Goal: Information Seeking & Learning: Learn about a topic

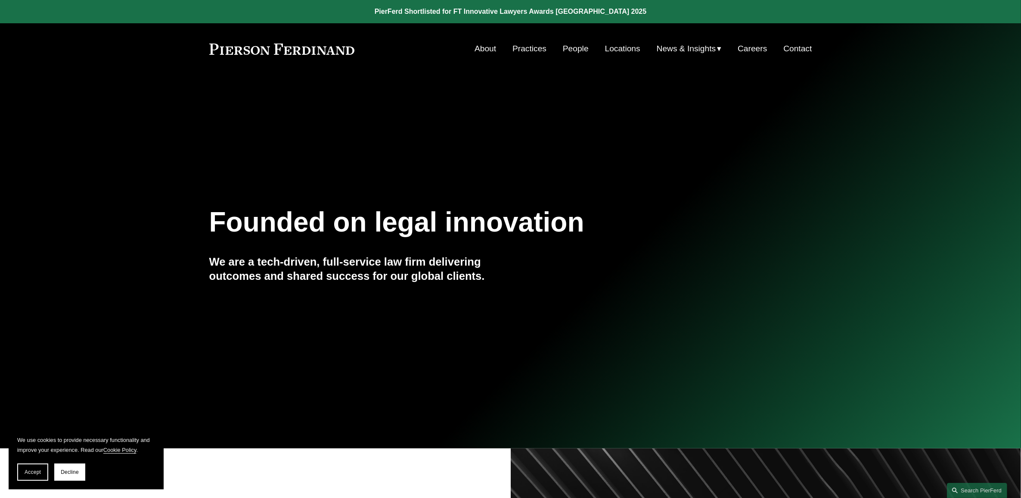
click at [574, 49] on link "People" at bounding box center [576, 48] width 26 height 16
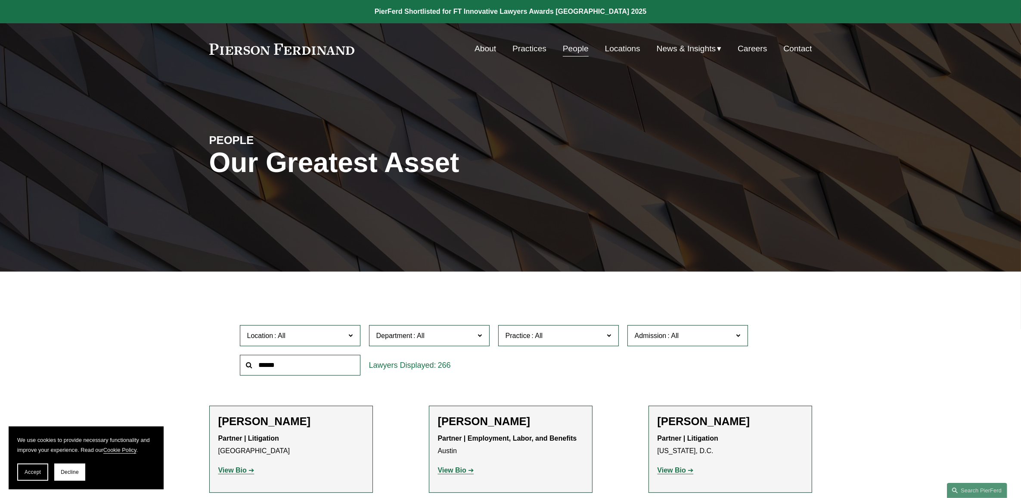
scroll to position [4591, 0]
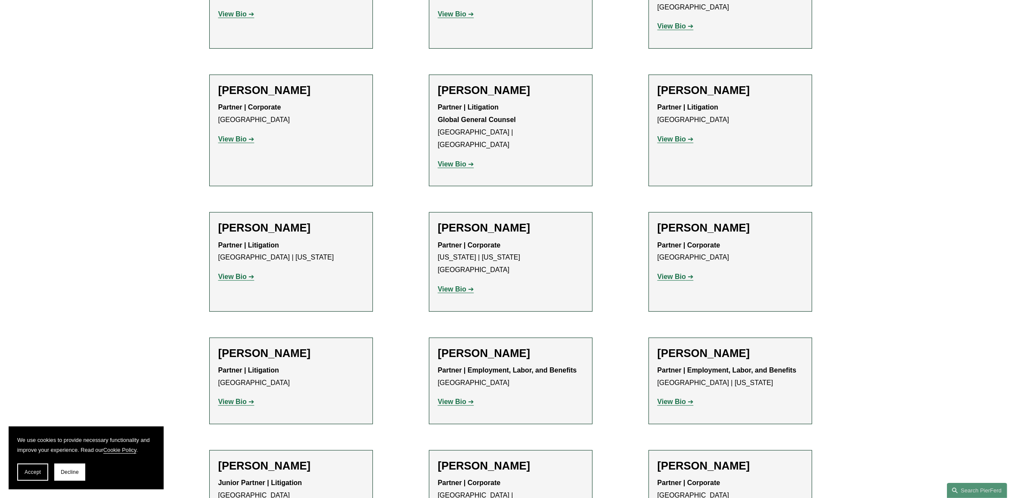
click at [444, 476] on div "Partner | Corporate Philadelphia | Miami View Bio Location: Philadelphia; Locat…" at bounding box center [511, 504] width 146 height 56
drag, startPoint x: 444, startPoint y: 291, endPoint x: 446, endPoint y: 295, distance: 4.7
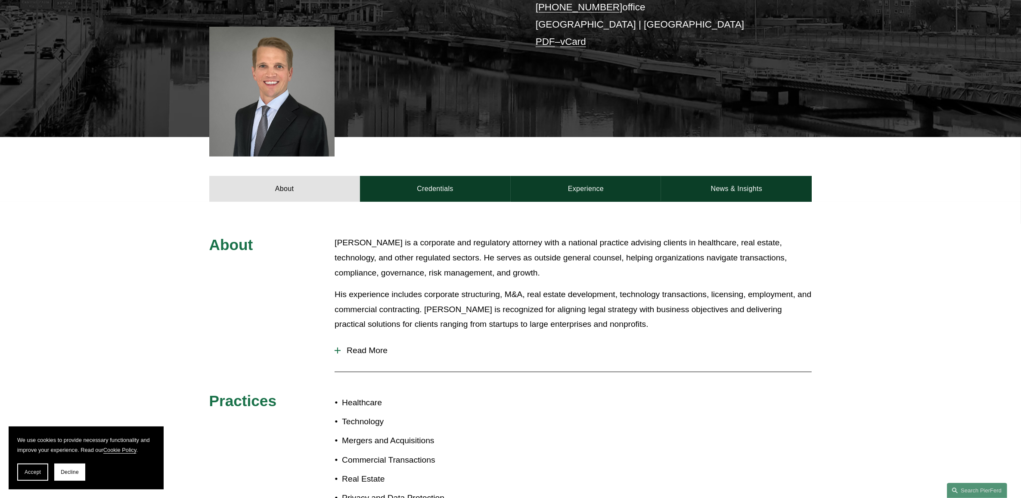
scroll to position [215, 0]
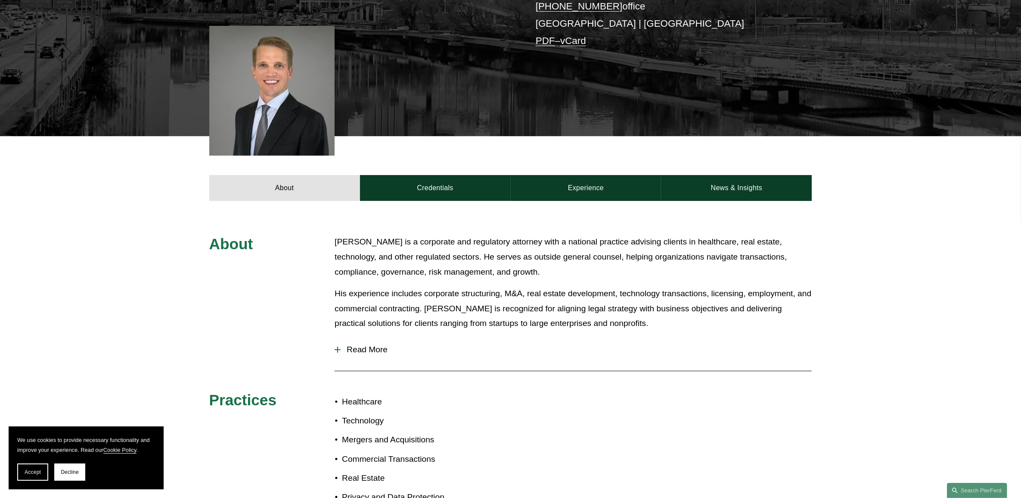
click at [369, 346] on span "Read More" at bounding box center [576, 349] width 471 height 9
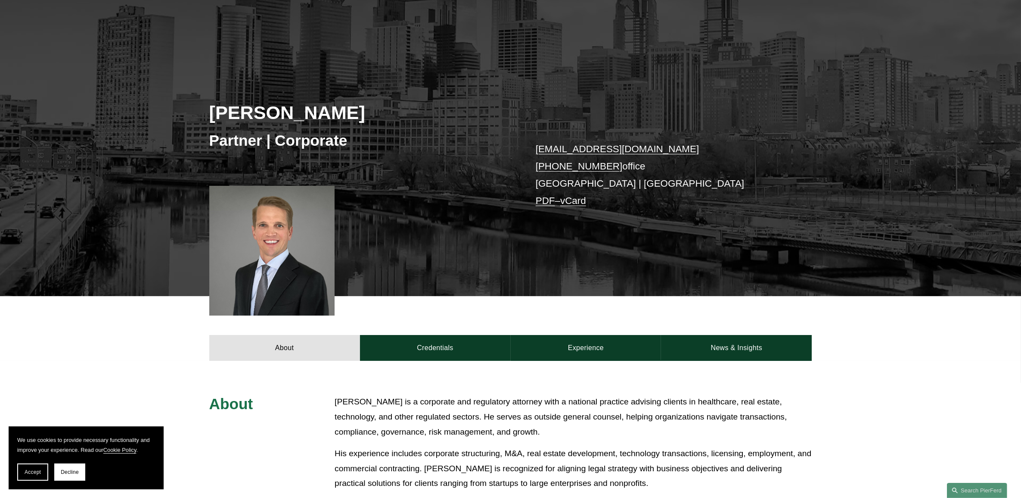
scroll to position [54, 0]
